Goal: Task Accomplishment & Management: Use online tool/utility

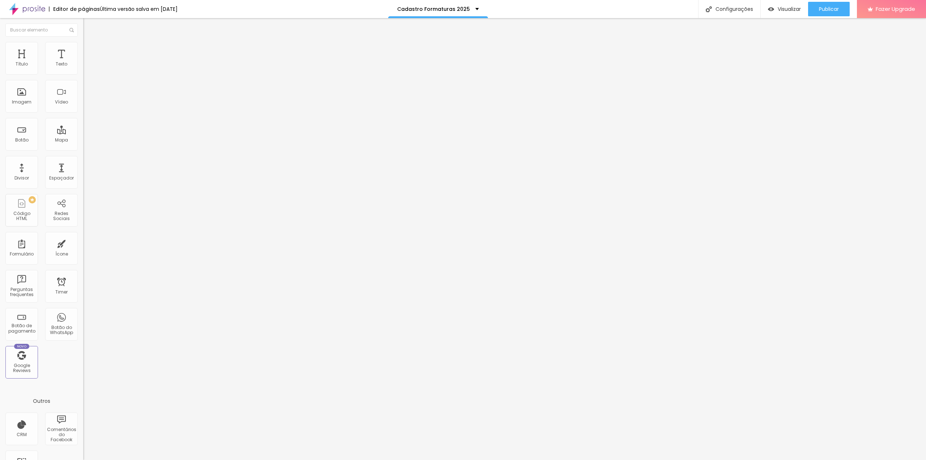
click at [83, 46] on ul "Conteúdo Estilo Avançado" at bounding box center [124, 46] width 83 height 22
click at [83, 49] on img at bounding box center [86, 52] width 7 height 7
click at [90, 50] on span "Estilo" at bounding box center [95, 47] width 11 height 6
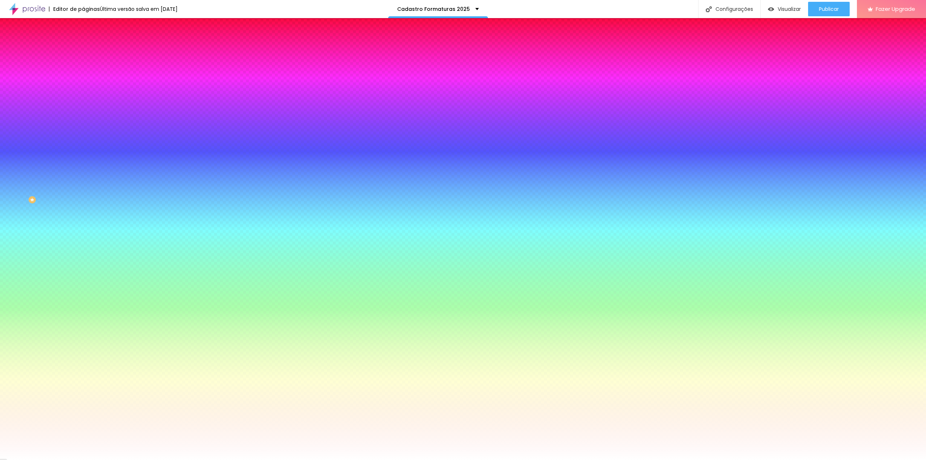
click at [90, 43] on span "Conteúdo" at bounding box center [101, 40] width 22 height 6
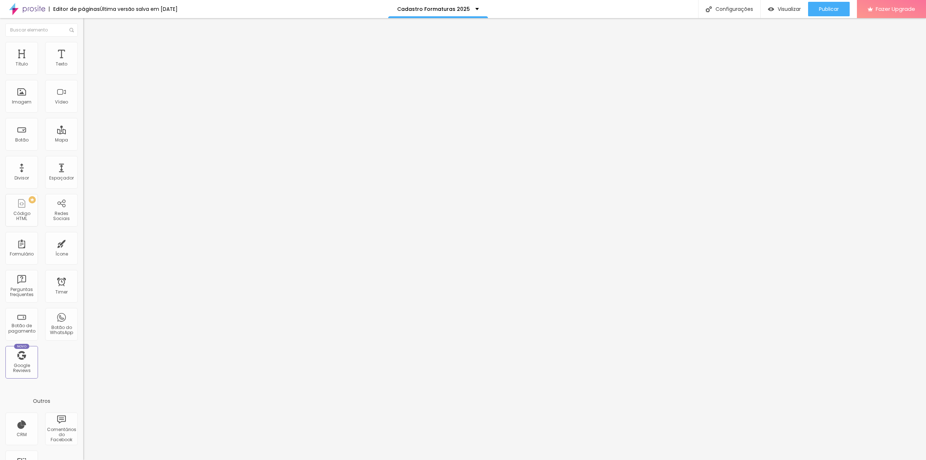
click at [83, 73] on img at bounding box center [85, 75] width 4 height 4
click at [89, 24] on img "button" at bounding box center [92, 27] width 6 height 6
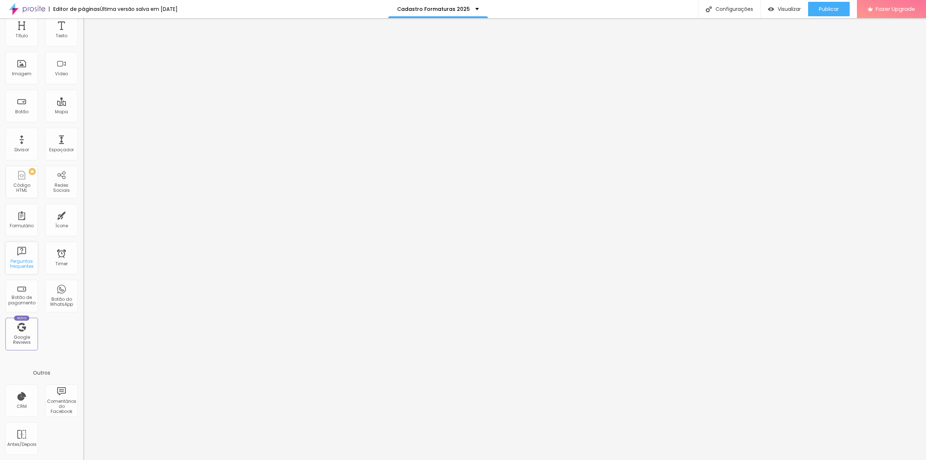
scroll to position [29, 0]
click at [18, 403] on div "CRM" at bounding box center [22, 405] width 10 height 5
click at [31, 397] on div "CRM" at bounding box center [21, 400] width 33 height 33
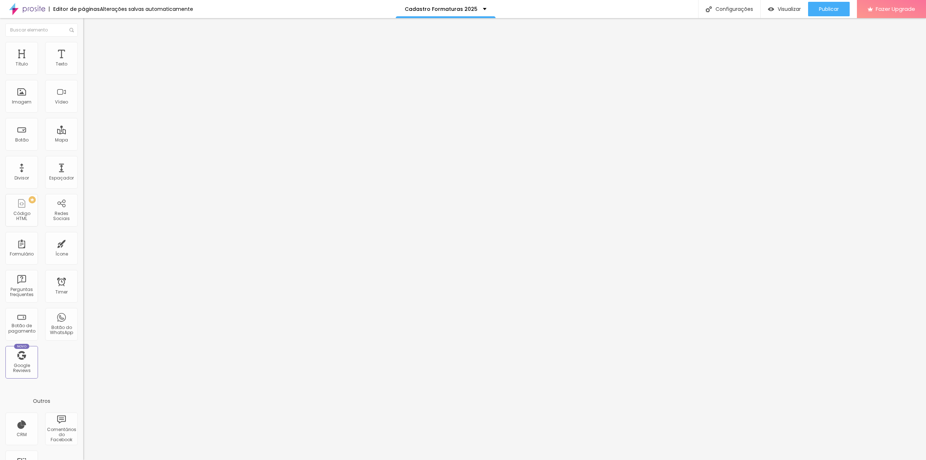
click at [94, 84] on div "Conectar contas" at bounding box center [117, 81] width 47 height 6
click at [83, 78] on link "clique aqui" at bounding box center [122, 73] width 79 height 10
click at [83, 42] on img at bounding box center [86, 45] width 7 height 7
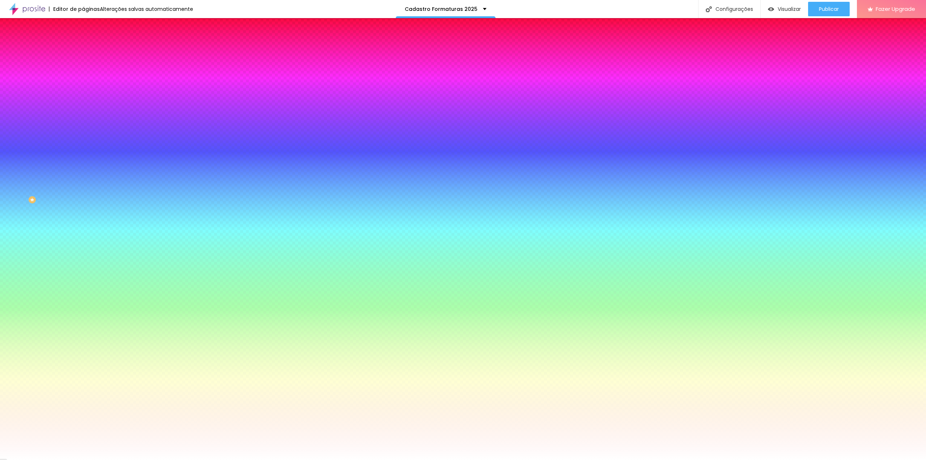
click at [83, 49] on li "Avançado" at bounding box center [124, 52] width 83 height 7
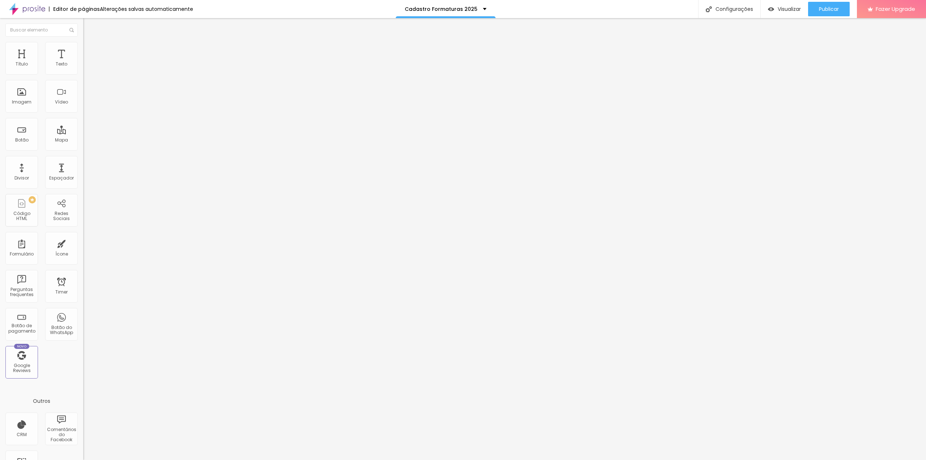
click at [83, 47] on img at bounding box center [86, 45] width 7 height 7
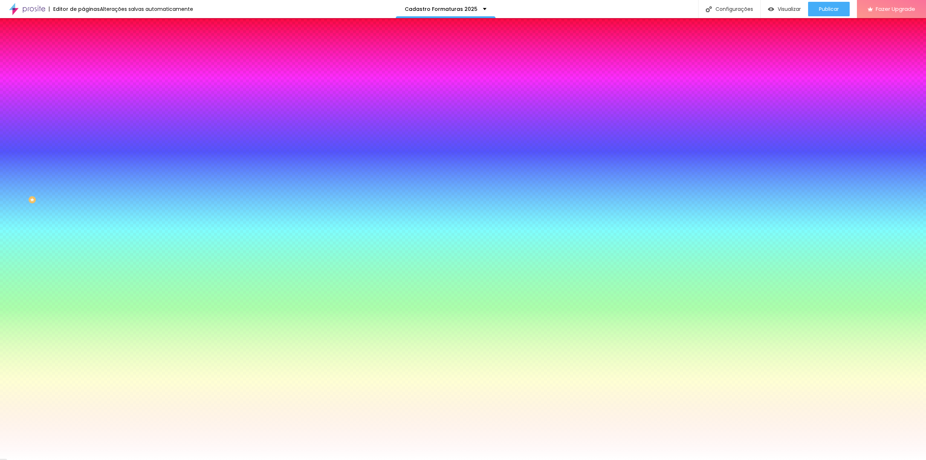
click at [83, 41] on img at bounding box center [86, 38] width 7 height 7
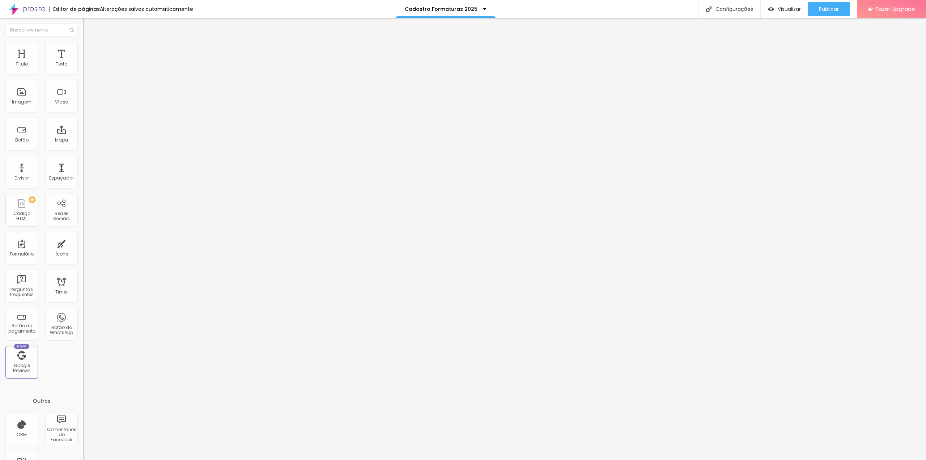
click at [83, 73] on img at bounding box center [85, 75] width 4 height 4
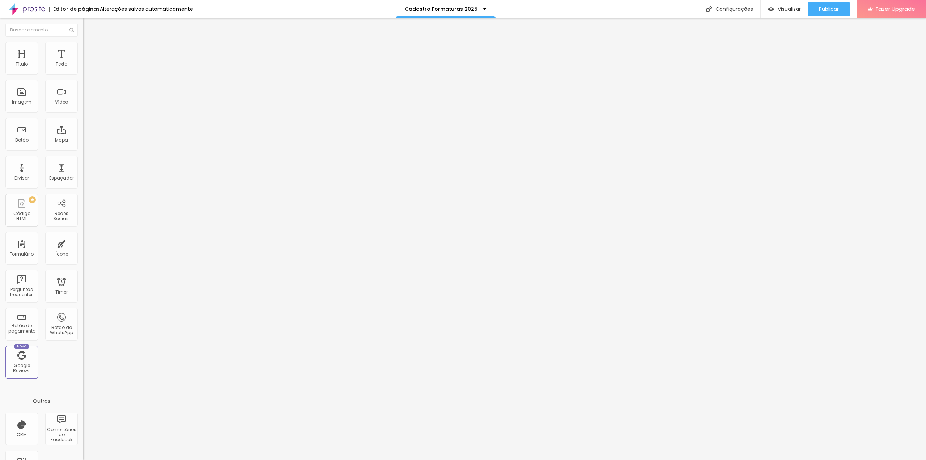
radio input "true"
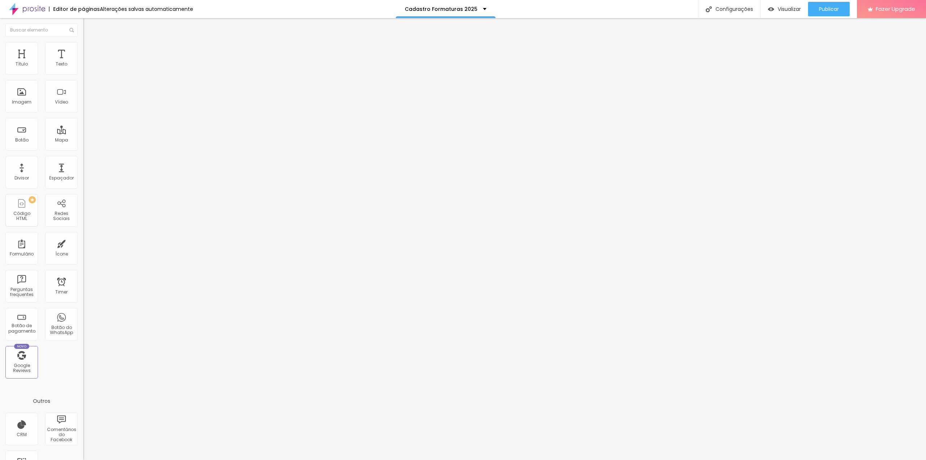
click at [819, 10] on span "Publicar" at bounding box center [829, 9] width 20 height 6
click at [39, 7] on img at bounding box center [27, 9] width 36 height 18
click at [822, 2] on div "Publicar" at bounding box center [829, 9] width 20 height 14
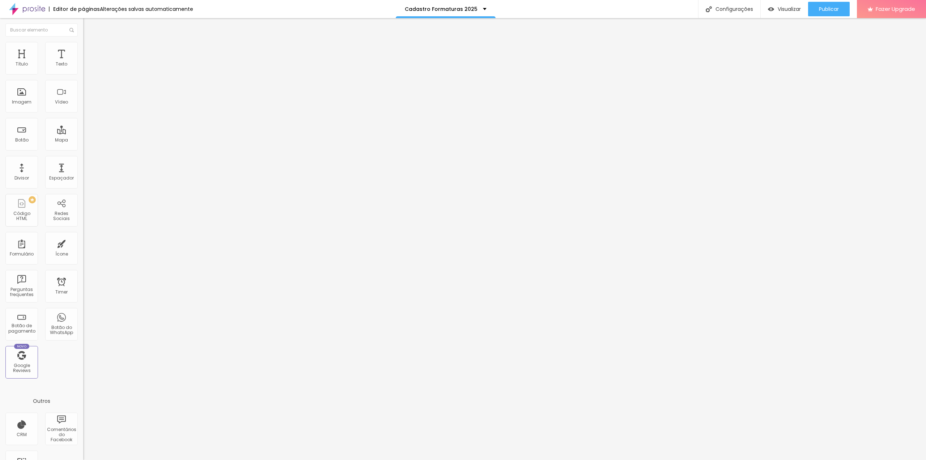
click at [83, 73] on span at bounding box center [85, 76] width 4 height 6
click at [83, 73] on img at bounding box center [85, 75] width 4 height 4
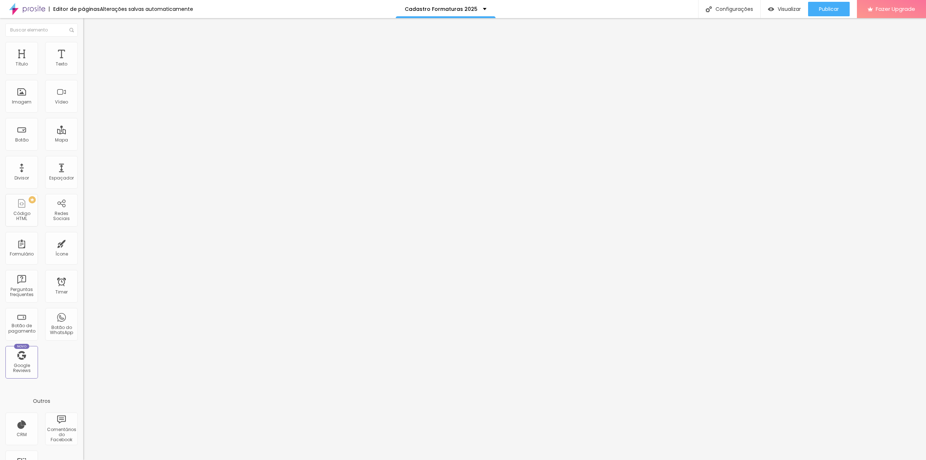
click at [819, 13] on div "Publicar" at bounding box center [829, 9] width 20 height 14
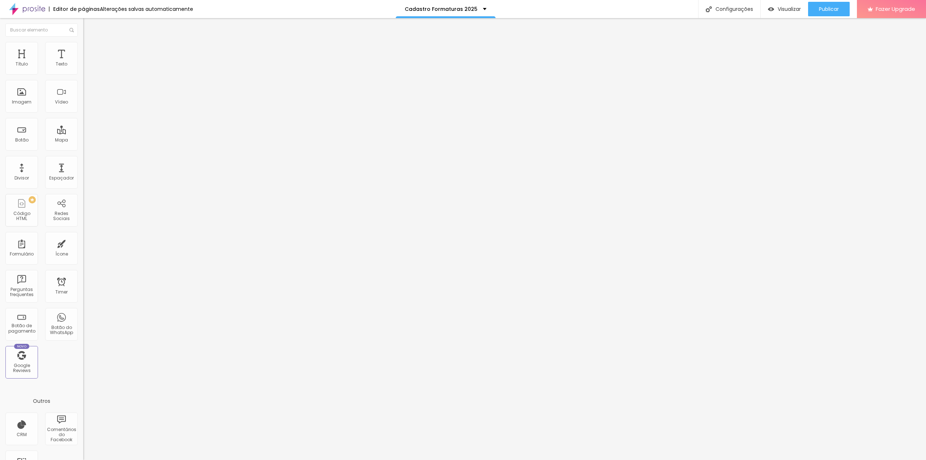
click at [90, 51] on span "Avançado" at bounding box center [102, 54] width 24 height 6
click at [83, 46] on ul "Conteúdo Estilo Avançado" at bounding box center [124, 46] width 83 height 22
click at [83, 46] on img at bounding box center [86, 45] width 7 height 7
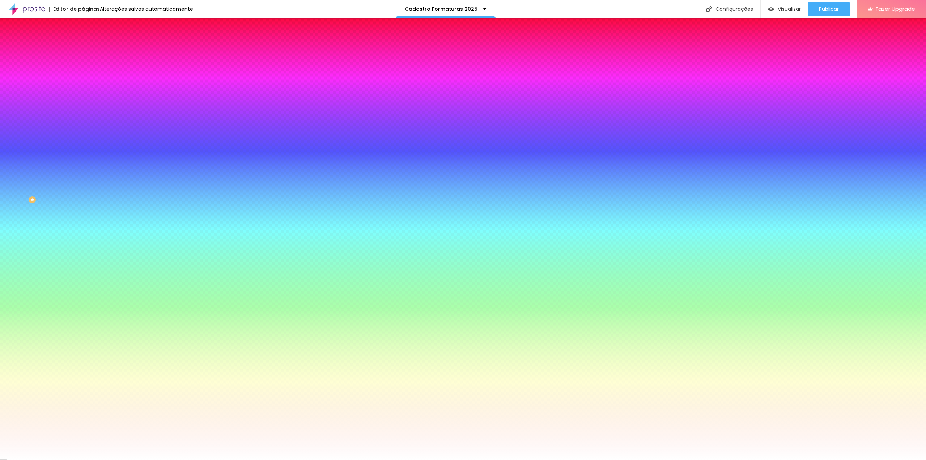
click at [83, 42] on li "Conteúdo" at bounding box center [124, 38] width 83 height 7
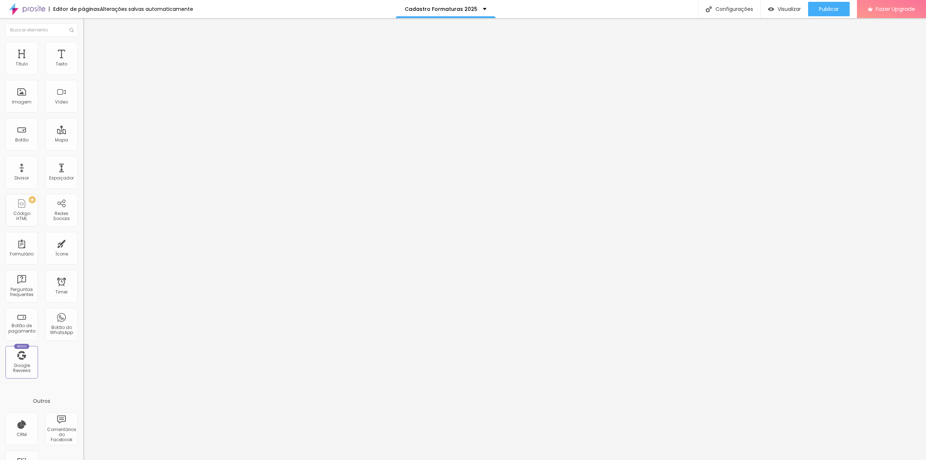
click at [83, 73] on img at bounding box center [85, 75] width 4 height 4
radio input "true"
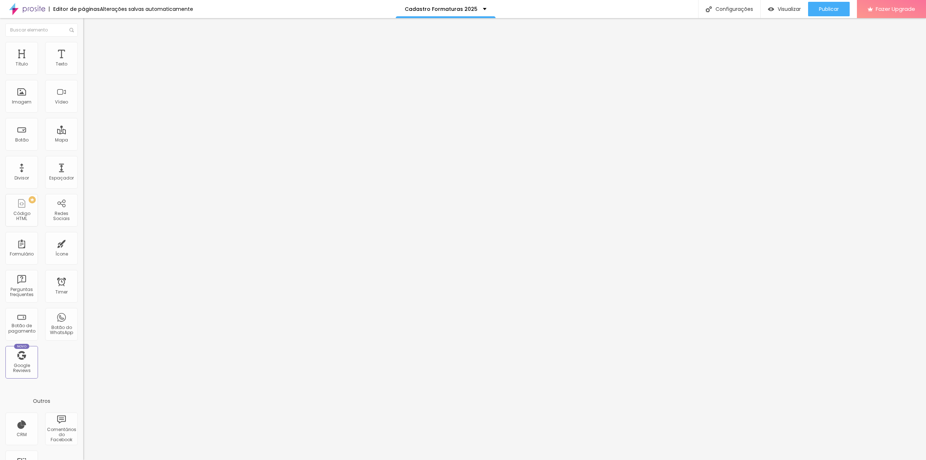
scroll to position [15, 0]
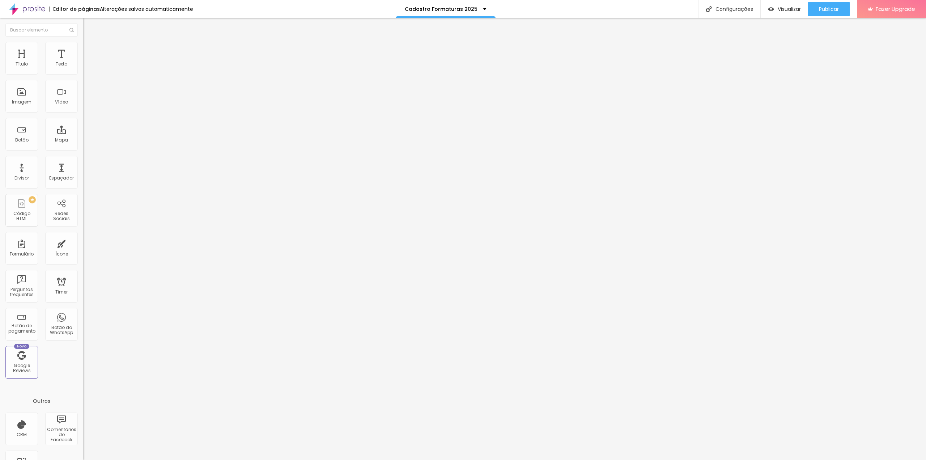
click at [83, 73] on img at bounding box center [85, 75] width 4 height 4
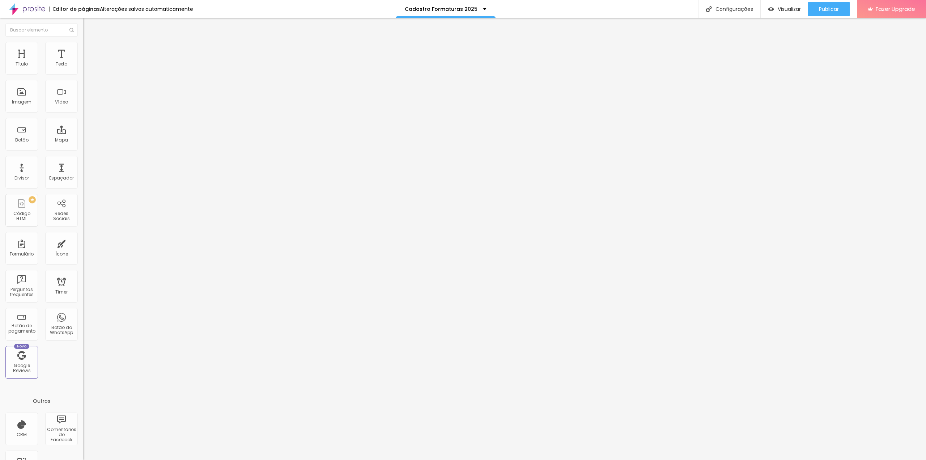
scroll to position [0, 0]
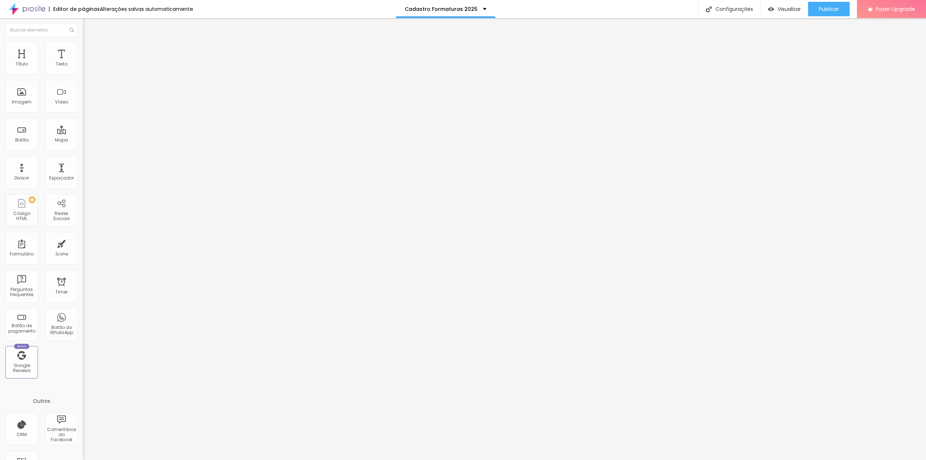
radio input "true"
type input "[DOMAIN_NAME]"
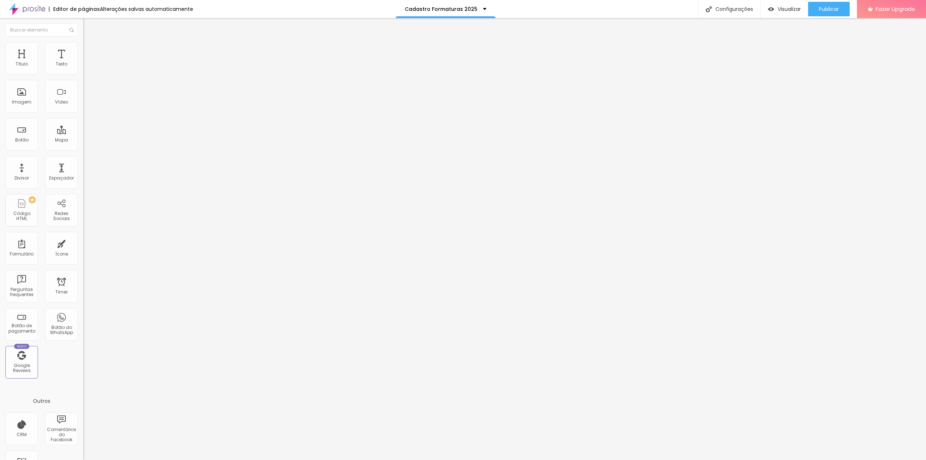
click at [815, 9] on button "Publicar" at bounding box center [829, 9] width 42 height 14
click at [83, 23] on button "Editar Formulário" at bounding box center [124, 26] width 83 height 17
click at [16, 8] on img at bounding box center [27, 9] width 36 height 18
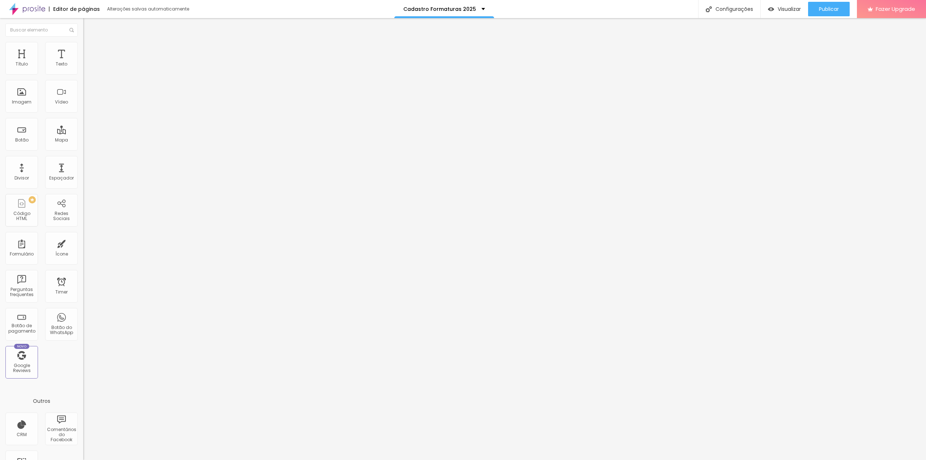
click at [83, 73] on img at bounding box center [85, 75] width 4 height 4
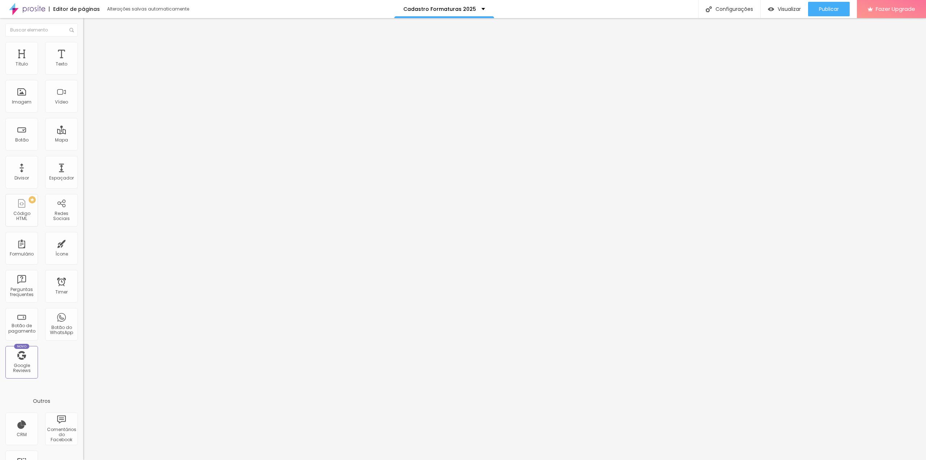
scroll to position [565, 0]
click at [830, 9] on span "Publicar" at bounding box center [829, 9] width 20 height 6
